Goal: Task Accomplishment & Management: Manage account settings

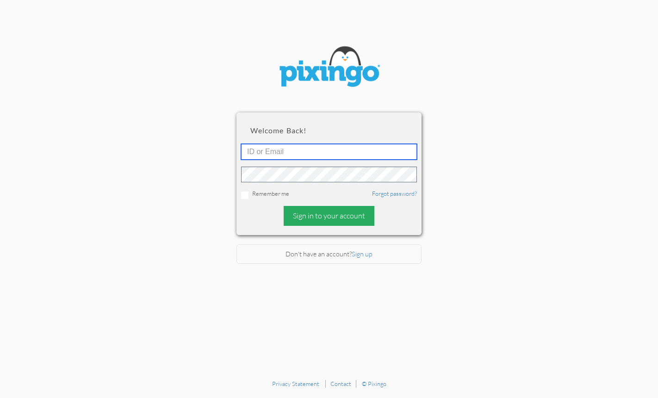
type input "[EMAIL_ADDRESS][DOMAIN_NAME]"
click at [332, 220] on div "Sign in to your account" at bounding box center [329, 216] width 91 height 20
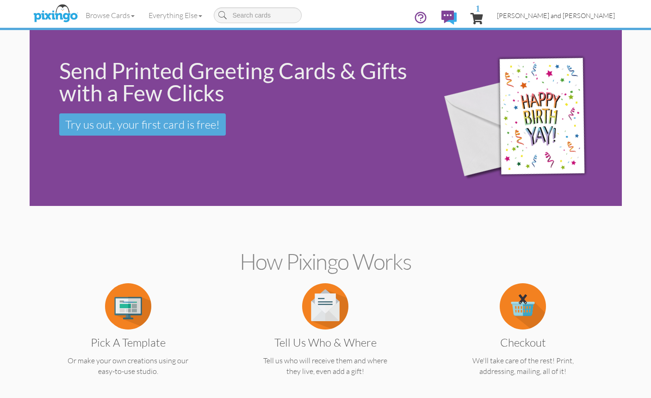
click at [575, 17] on span "[PERSON_NAME] and [PERSON_NAME]" at bounding box center [556, 16] width 118 height 8
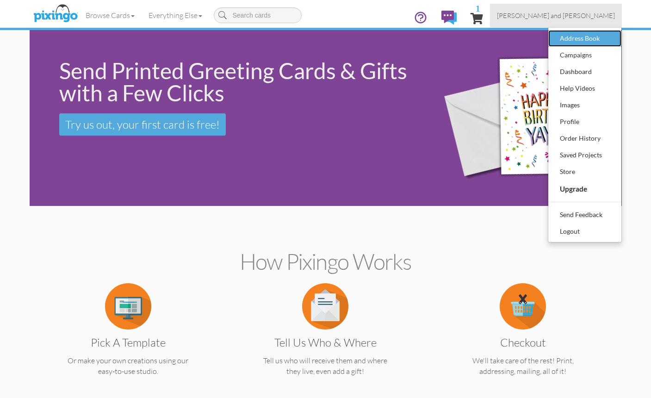
click at [572, 35] on div "Address Book" at bounding box center [585, 38] width 55 height 14
